Goal: Answer question/provide support: Share knowledge or assist other users

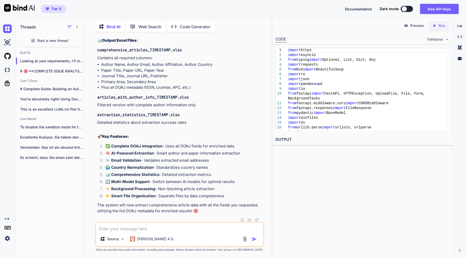
scroll to position [13446, 0]
drag, startPoint x: 160, startPoint y: 201, endPoint x: 89, endPoint y: 59, distance: 158.4
click at [89, 59] on div "You Bind AI Looking at your complete issue analysis and codebase, I can see the…" at bounding box center [180, 147] width 184 height 222
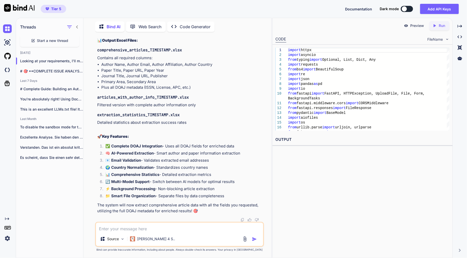
drag, startPoint x: 89, startPoint y: 59, endPoint x: 127, endPoint y: 77, distance: 42.5
copy code "fastapi==0.104.1 uvicorn[standard]==0.24.0 python-multipart==0.0.6 pandas==2.1.…"
click at [201, 232] on textarea at bounding box center [179, 227] width 167 height 9
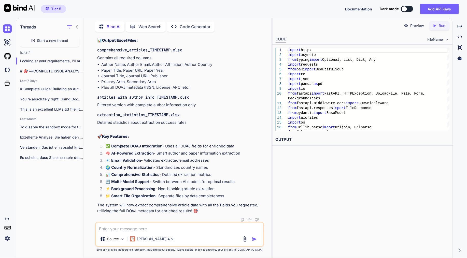
paste textarea "import requests from bs4 import BeautifulSoup import asyncio import httpx impor…"
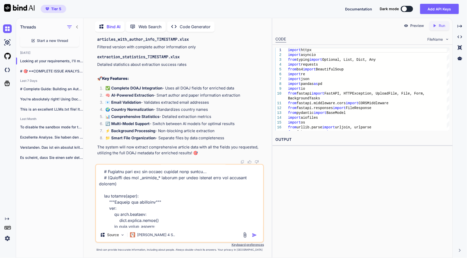
scroll to position [4190, 0]
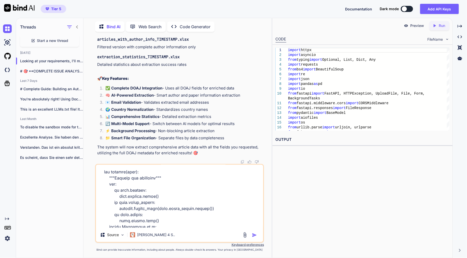
type textarea "import requests from bs4 import BeautifulSoup import asyncio import httpx impor…"
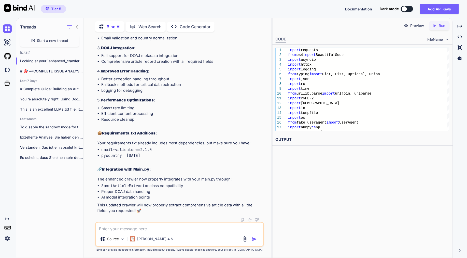
scroll to position [20564, 0]
drag, startPoint x: 146, startPoint y: 155, endPoint x: 101, endPoint y: 151, distance: 45.0
click at [101, 151] on ul "email-validator==2.1.0 pycountry==[DATE]" at bounding box center [180, 152] width 166 height 11
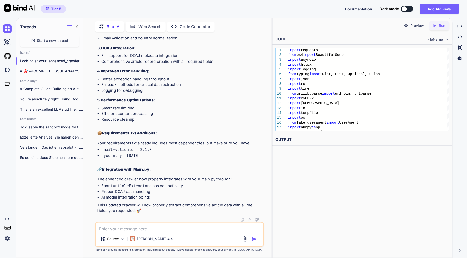
copy ul "email-validator==2.1.0 pycountry==[DATE]"
click at [140, 227] on textarea at bounding box center [179, 227] width 167 height 9
click at [141, 226] on textarea at bounding box center [179, 227] width 167 height 9
type textarea "code added, now should i restart or what? and also how"
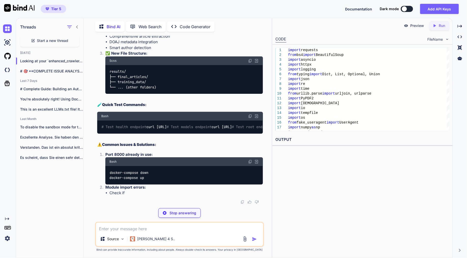
scroll to position [25025, 0]
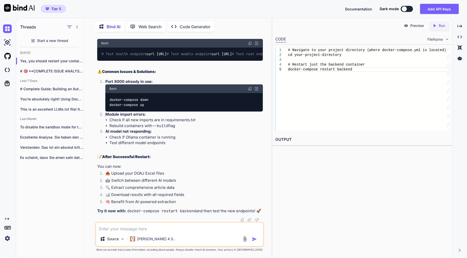
drag, startPoint x: 186, startPoint y: 123, endPoint x: 93, endPoint y: 124, distance: 92.7
click at [93, 124] on div "You Bind AI Looking at your complete issue analysis and codebase, I can see the…" at bounding box center [180, 147] width 184 height 222
copy code "docker-compose restart backend"
click at [163, 230] on textarea at bounding box center [179, 227] width 167 height 9
paste textarea "C:\Users\taqim\ai-chat-app"
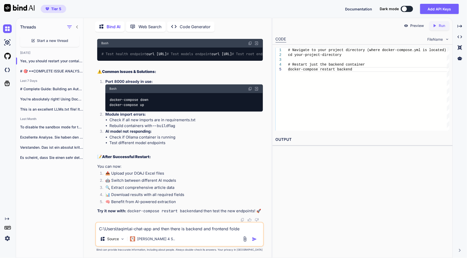
type textarea "C:\Users\taqim\ai-chat-app and then there is backend and frontend folder"
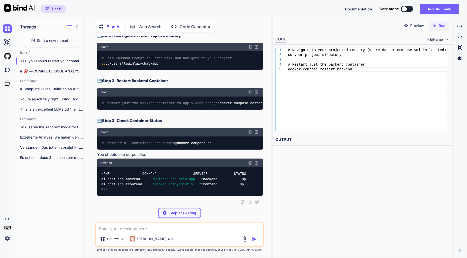
scroll to position [25850, 0]
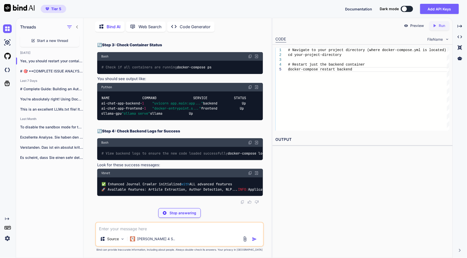
copy div "cd C:\Users\taqim\ai-chat-app"
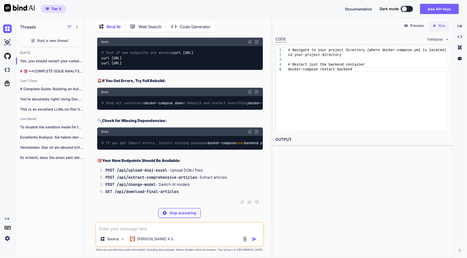
copy div "docker-compose restart backend"
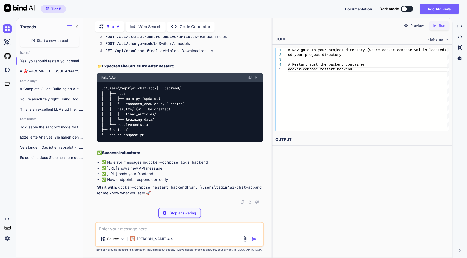
scroll to position [25935, 0]
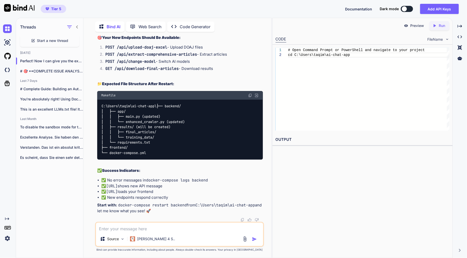
copy div "docker-compose ps"
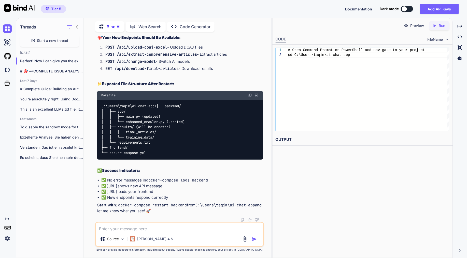
drag, startPoint x: 187, startPoint y: 90, endPoint x: 93, endPoint y: 92, distance: 93.7
click at [93, 92] on div "You Bind AI Looking at your complete issue analysis and codebase, I can see the…" at bounding box center [180, 147] width 184 height 222
copy code "docker-compose logs backend -- tail =50"
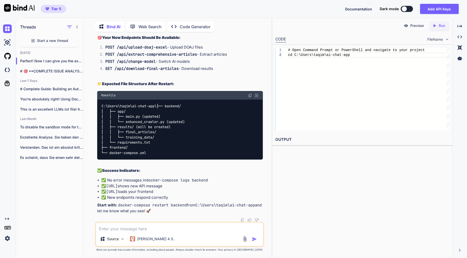
drag, startPoint x: 145, startPoint y: 128, endPoint x: 99, endPoint y: 125, distance: 46.7
copy code "docker-compose down"
click at [236, 22] on span "exec" at bounding box center [240, 20] width 8 height 5
drag, startPoint x: 171, startPoint y: 142, endPoint x: 100, endPoint y: 144, distance: 71.0
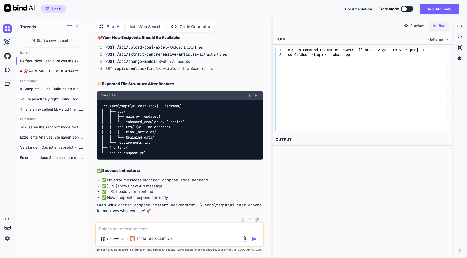
copy code "docker-compose up --build -d"
click at [56, 214] on div "Threads Start a new thread [DATE] Perfect! Now I can give you the exact co... #…" at bounding box center [49, 137] width 67 height 241
click at [128, 229] on textarea at bounding box center [179, 227] width 167 height 9
paste textarea "=> ERROR [backend 6/9] RUN pip install --no-cache-dir -r requirements.txt 7.7s …"
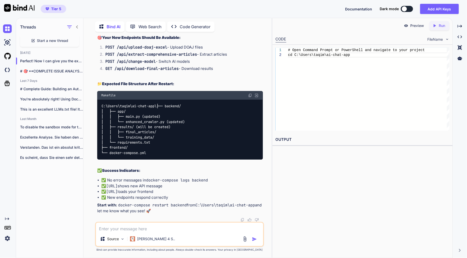
type textarea "=> ERROR [backend 6/9] RUN pip install --no-cache-dir -r requirements.txt 7.7s …"
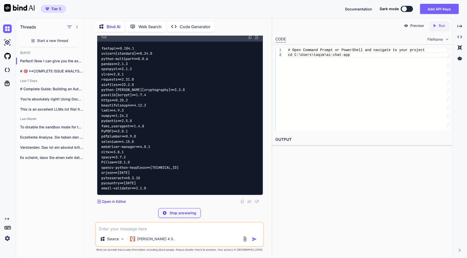
scroll to position [27083, 0]
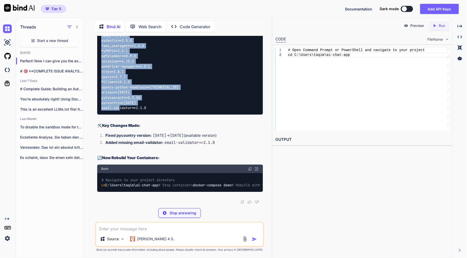
drag, startPoint x: 159, startPoint y: 190, endPoint x: 96, endPoint y: 46, distance: 156.5
click at [96, 46] on div "You Bind AI Looking at your complete issue analysis and codebase, I can see the…" at bounding box center [180, 120] width 168 height 169
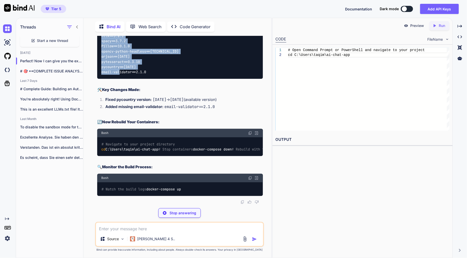
copy code "fastapi==0.104.1 uvicorn[standard]==0.24.0 python-multipart==0.0.6 pandas==2.1.…"
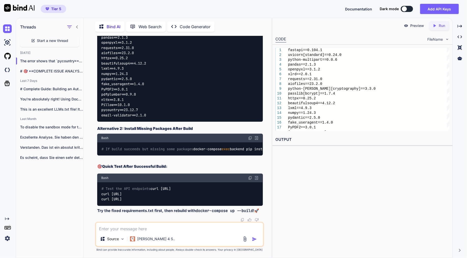
scroll to position [27309, 0]
click at [140, 226] on textarea at bounding box center [179, 227] width 167 height 9
paste textarea "Loremips dolorsi ametco: × ADIPI elitseddoEiusmo.tem in utl e dolorema AliqUaen…"
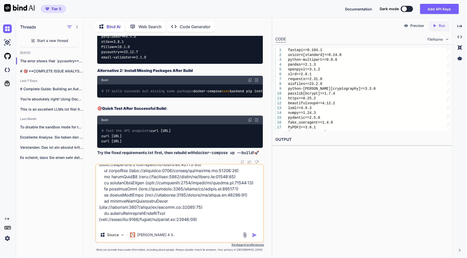
scroll to position [257, 0]
type textarea "lore ip dol sitam con Adipisci elitsed doeius: × TEMPO incididunTutlab.etd ma a…"
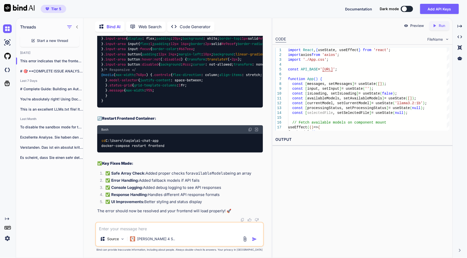
scroll to position [27874, 0]
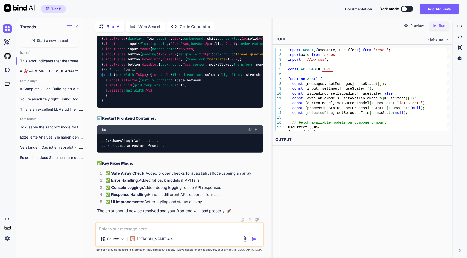
drag, startPoint x: 171, startPoint y: 174, endPoint x: 89, endPoint y: 164, distance: 82.0
click at [89, 164] on div "You Bind AI Looking at your complete issue analysis and codebase, I can see the…" at bounding box center [180, 147] width 184 height 222
click at [157, 226] on textarea at bounding box center [179, 227] width 167 height 9
type textarea "is language model hard coded? if yes which one"
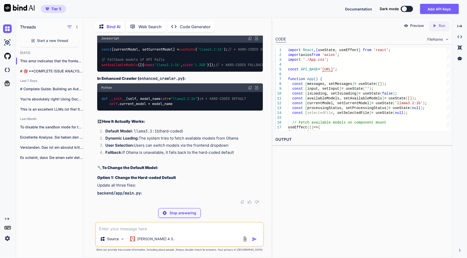
scroll to position [31147, 0]
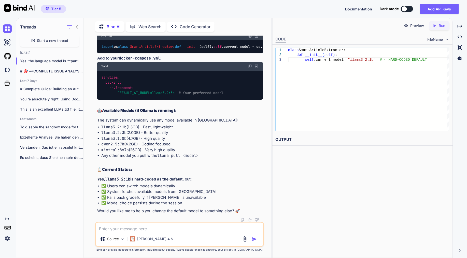
drag, startPoint x: 379, startPoint y: 166, endPoint x: 367, endPoint y: 166, distance: 11.5
click at [379, 166] on div "Preview Created with Pixso. Run CODE FileName 1 2 3 class SmartArticleExtractor…" at bounding box center [362, 138] width 180 height 241
click at [158, 225] on textarea at bounding box center [179, 227] width 167 height 9
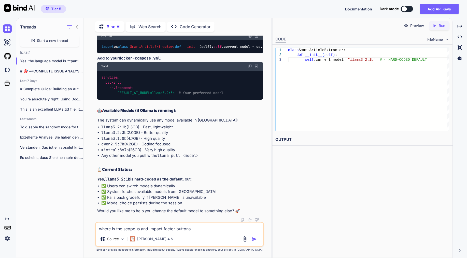
type textarea "where is the scopous and impact factor buttons?"
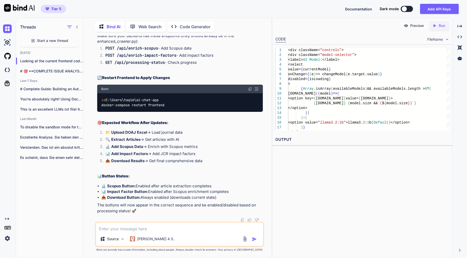
scroll to position [32861, 0]
click at [158, 230] on textarea at bounding box center [179, 227] width 167 height 9
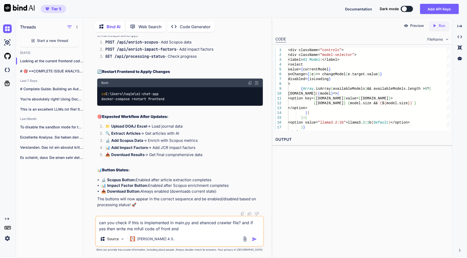
type textarea "can you check if this is implemented in main.py and ehanced crawler file? and i…"
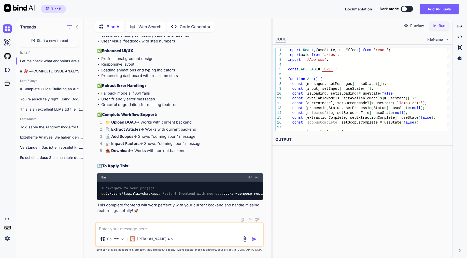
scroll to position [33127, 0]
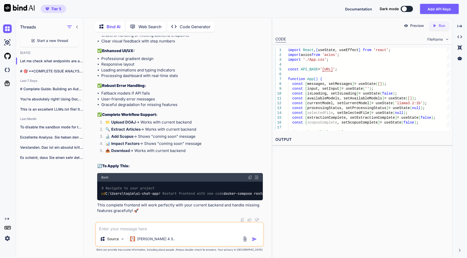
drag, startPoint x: 169, startPoint y: 163, endPoint x: 90, endPoint y: 163, distance: 78.7
click at [90, 163] on div "You Bind AI Looking at your complete issue analysis and codebase, I can see the…" at bounding box center [180, 147] width 184 height 222
drag, startPoint x: 174, startPoint y: 178, endPoint x: 94, endPoint y: 179, distance: 79.7
click at [94, 179] on div "You Bind AI Looking at your complete issue analysis and codebase, I can see the…" at bounding box center [180, 147] width 184 height 222
drag, startPoint x: 373, startPoint y: 176, endPoint x: 257, endPoint y: 207, distance: 120.1
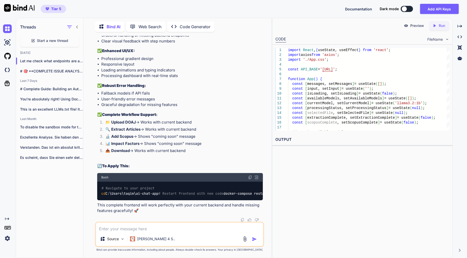
click at [373, 176] on div "Preview Created with Pixso. Run CODE FileName 1 2 3 4 5 6 7 8 9 10 11 12 13 14 …" at bounding box center [362, 138] width 180 height 241
click at [158, 227] on textarea at bounding box center [179, 227] width 167 height 9
paste textarea "📁 1. Upload DOAJ 🔍 2. Extract Articles 🔬 3. Add Scopus 📊 4. Impact Factors 📥 5.…"
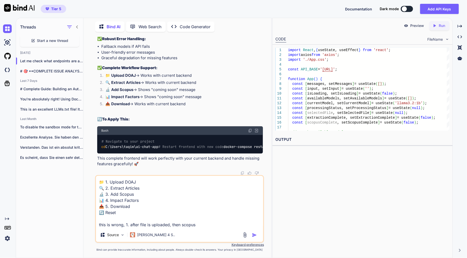
click at [185, 227] on textarea "📁 1. Upload DOAJ 🔍 2. Extract Articles 🔬 3. Add Scopus 📊 4. Impact Factors 📥 5.…" at bounding box center [179, 202] width 167 height 52
paste textarea "S"
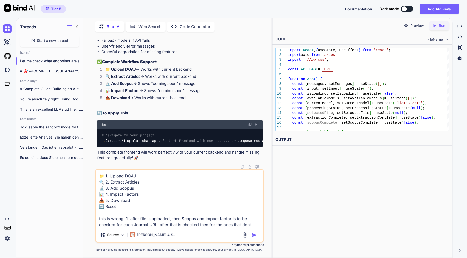
scroll to position [0, 0]
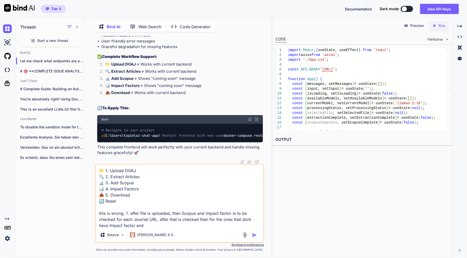
paste textarea "Scopus"
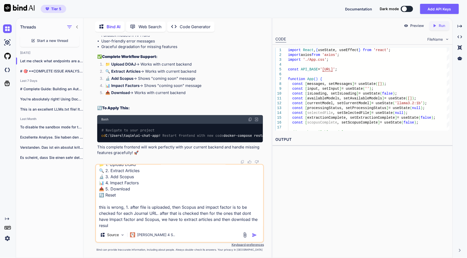
type textarea "📁 1. Upload DOAJ 🔍 2. Extract Articles 🔬 3. Add Scopus 📊 4. Impact Factors 📥 5.…"
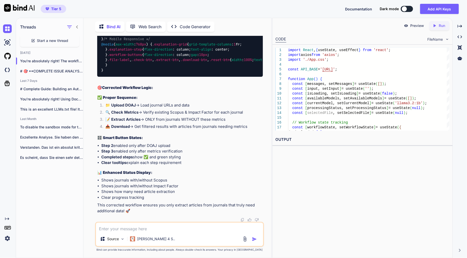
scroll to position [38620, 0]
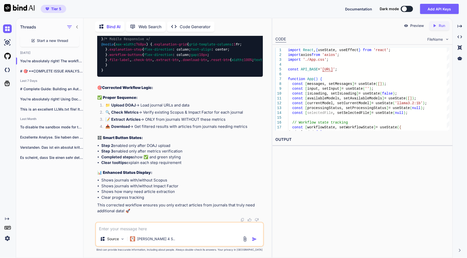
drag, startPoint x: 178, startPoint y: 193, endPoint x: 131, endPoint y: 189, distance: 47.2
drag, startPoint x: 131, startPoint y: 189, endPoint x: 195, endPoint y: 175, distance: 65.5
drag, startPoint x: 176, startPoint y: 177, endPoint x: 100, endPoint y: 178, distance: 76.1
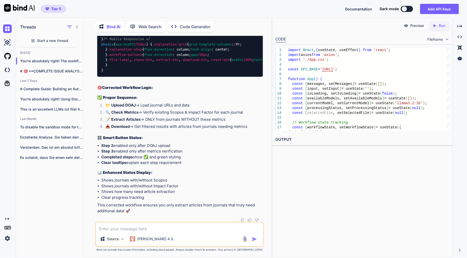
click at [159, 228] on textarea at bounding box center [179, 227] width 167 height 9
paste textarea "import httpx import asyncio from typing import Optional, List, Dict, Any import…"
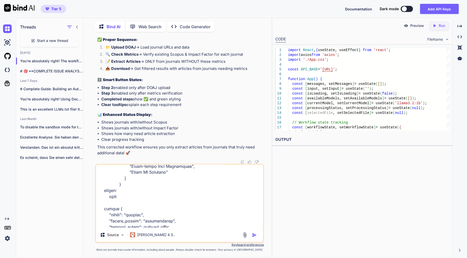
scroll to position [6316, 0]
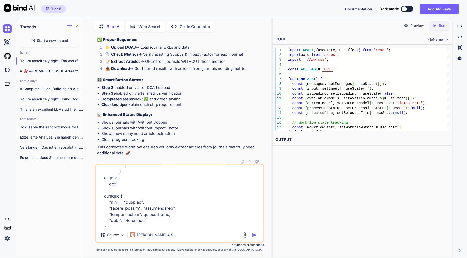
paste textarea "import requests from bs4 import BeautifulSoup import asyncio import httpx impor…"
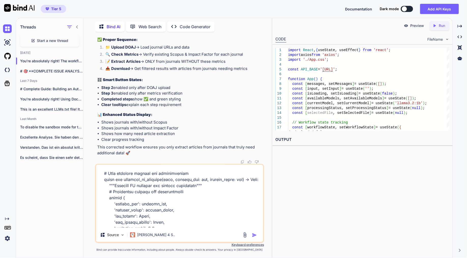
scroll to position [11423, 0]
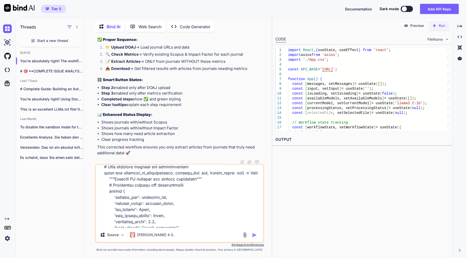
click at [129, 227] on textarea at bounding box center [179, 196] width 167 height 63
type textarea "import httpx import asyncio from typing import Optional, List, Dict, Any import…"
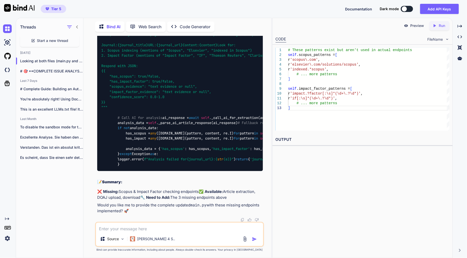
scroll to position [46299, 0]
drag, startPoint x: 103, startPoint y: 77, endPoint x: 185, endPoint y: 115, distance: 90.9
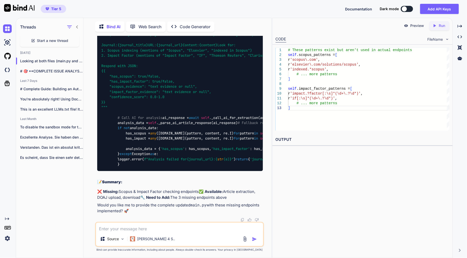
click at [161, 230] on textarea at bounding box center [179, 227] width 167 height 9
drag, startPoint x: 175, startPoint y: 227, endPoint x: 180, endPoint y: 224, distance: 5.4
click at [176, 227] on textarea at bounding box center [179, 227] width 167 height 9
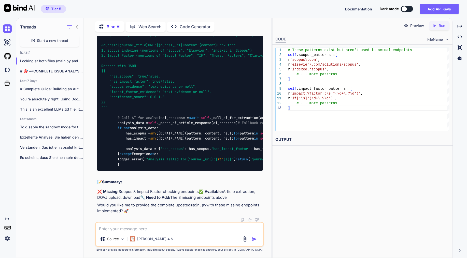
paste textarea "import requests from bs4 import BeautifulSoup import asyncio import httpx impor…"
type textarea "import requests from bs4 import BeautifulSoup import asyncio import httpx impor…"
type textarea "x"
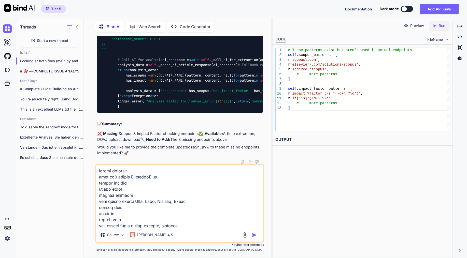
scroll to position [5046, 0]
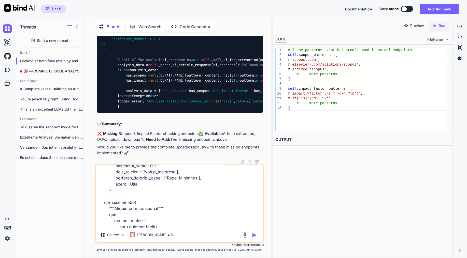
type textarea "import requests from bs4 import BeautifulSoup import asyncio import httpx impor…"
type textarea "x"
type textarea "import requests from bs4 import BeautifulSoup import asyncio import httpx impor…"
type textarea "x"
type textarea "import requests from bs4 import BeautifulSoup import asyncio import httpx impor…"
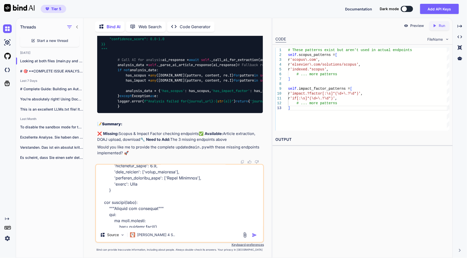
type textarea "x"
type textarea "import requests from bs4 import BeautifulSoup import asyncio import httpx impor…"
type textarea "x"
type textarea "import requests from bs4 import BeautifulSoup import asyncio import httpx impor…"
type textarea "x"
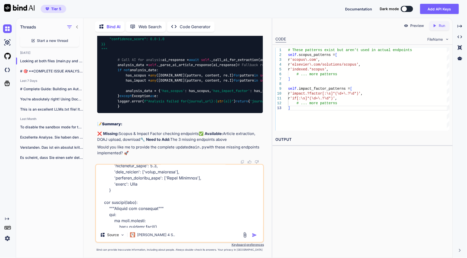
type textarea "import requests from bs4 import BeautifulSoup import asyncio import httpx impor…"
type textarea "x"
type textarea "import requests from bs4 import BeautifulSoup import asyncio import httpx impor…"
type textarea "x"
type textarea "import requests from bs4 import BeautifulSoup import asyncio import httpx impor…"
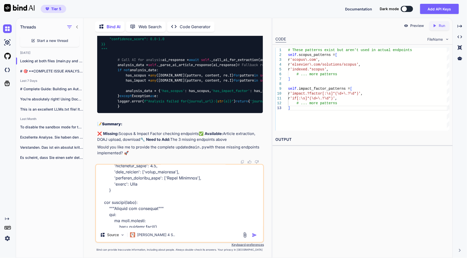
type textarea "x"
type textarea "import requests from bs4 import BeautifulSoup import asyncio import httpx impor…"
type textarea "x"
type textarea "import requests from bs4 import BeautifulSoup import asyncio import httpx impor…"
type textarea "x"
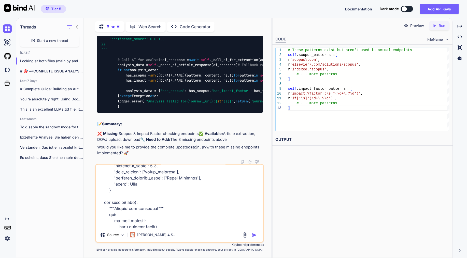
type textarea "import requests from bs4 import BeautifulSoup import asyncio import httpx impor…"
type textarea "x"
type textarea "import requests from bs4 import BeautifulSoup import asyncio import httpx impor…"
type textarea "x"
type textarea "import requests from bs4 import BeautifulSoup import asyncio import httpx impor…"
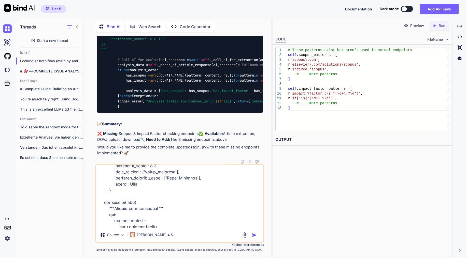
type textarea "x"
type textarea "import requests from bs4 import BeautifulSoup import asyncio import httpx impor…"
type textarea "x"
type textarea "import requests from bs4 import BeautifulSoup import asyncio import httpx impor…"
type textarea "x"
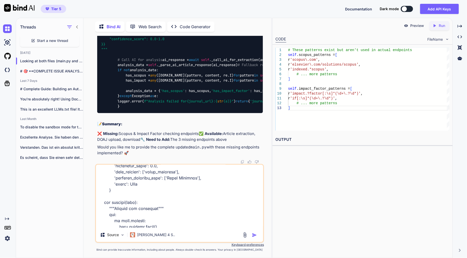
type textarea "import requests from bs4 import BeautifulSoup import asyncio import httpx impor…"
type textarea "x"
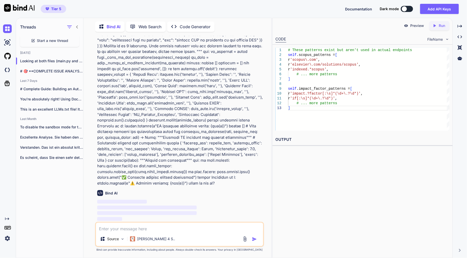
scroll to position [47306, 0]
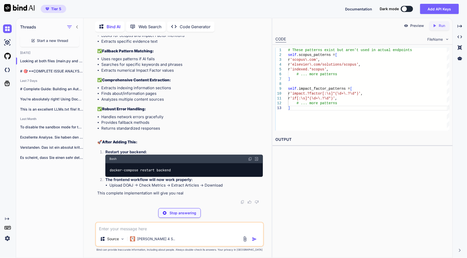
type textarea "x"
type textarea "'confidence_score': 0.5, 'data_sources': ['basic_analysis'], 'enhanced_features…"
type textarea "x"
